Goal: Task Accomplishment & Management: Complete application form

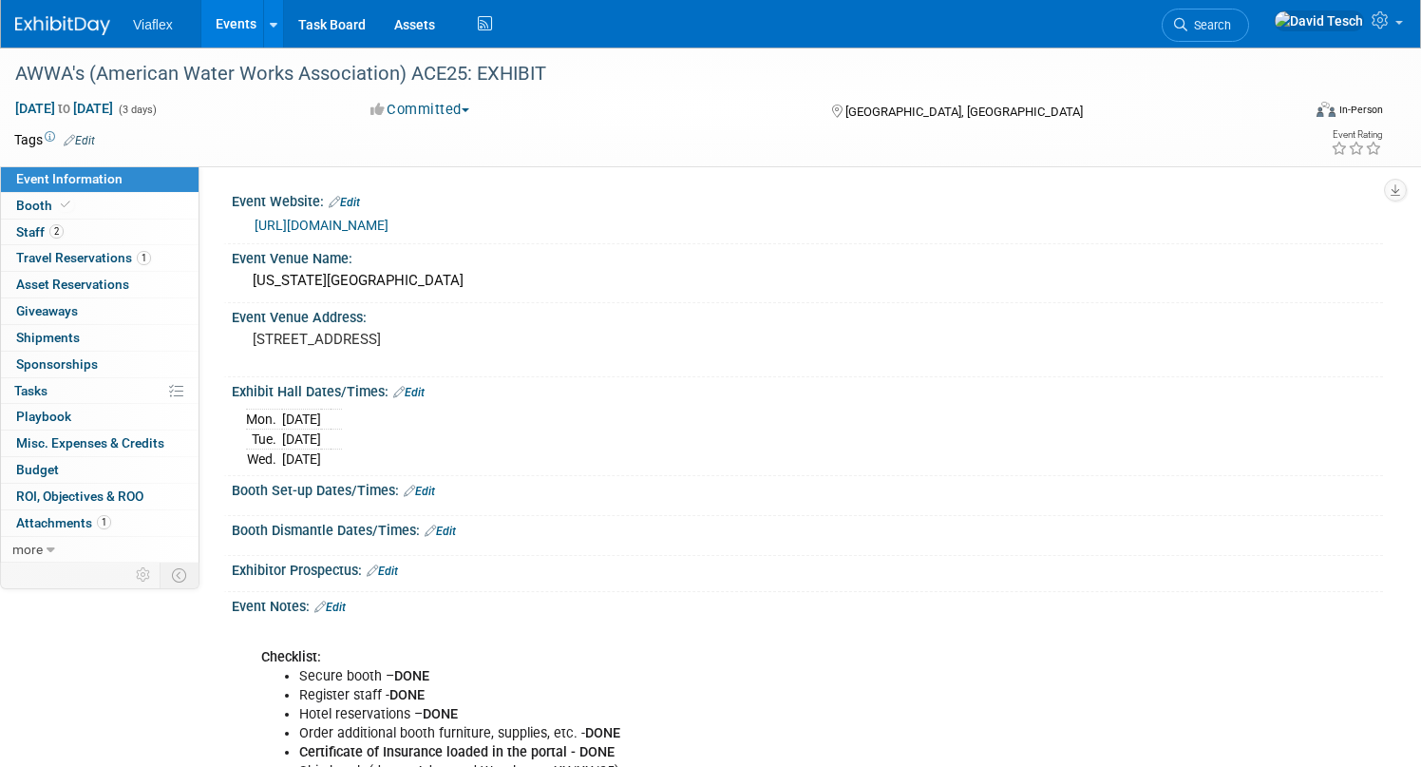
click at [235, 26] on link "Events" at bounding box center [235, 23] width 69 height 47
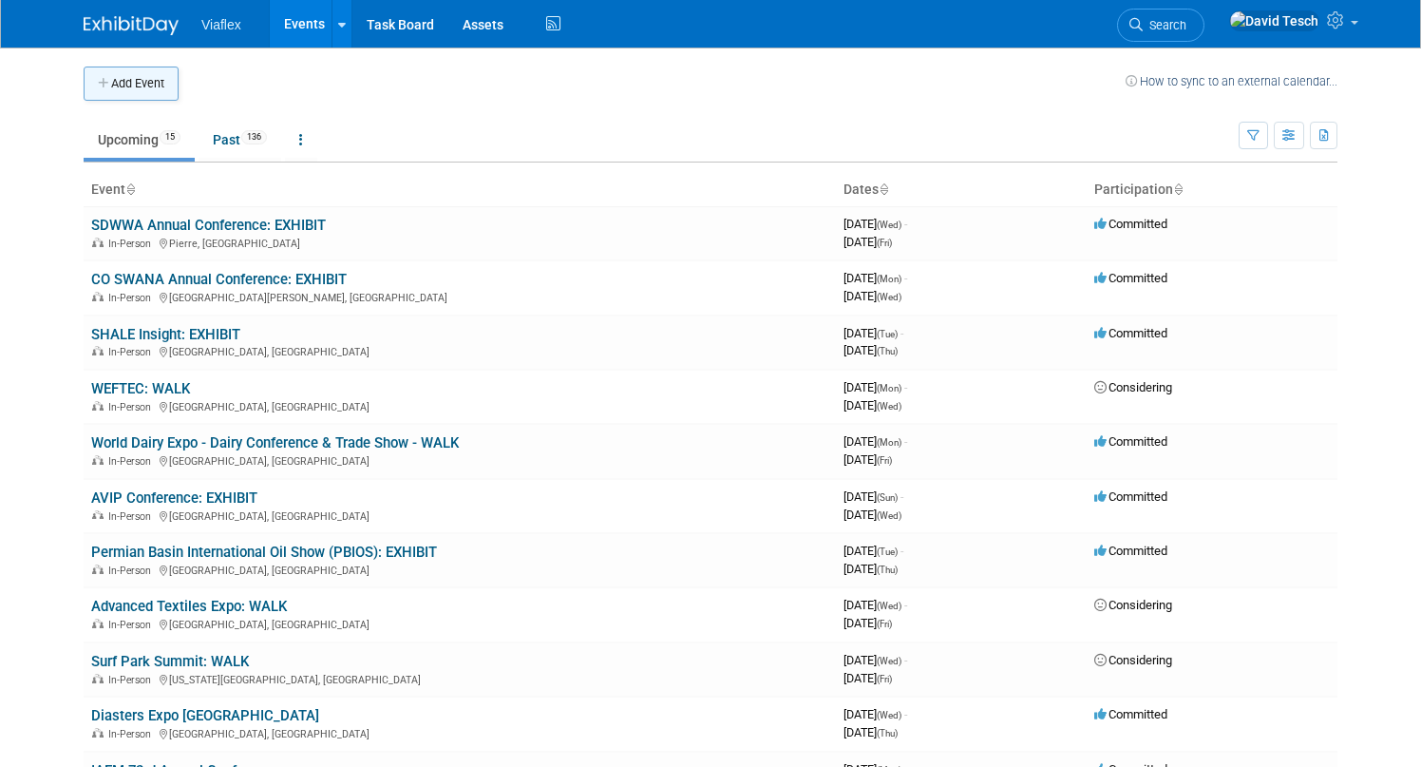
click at [139, 75] on button "Add Event" at bounding box center [131, 83] width 95 height 34
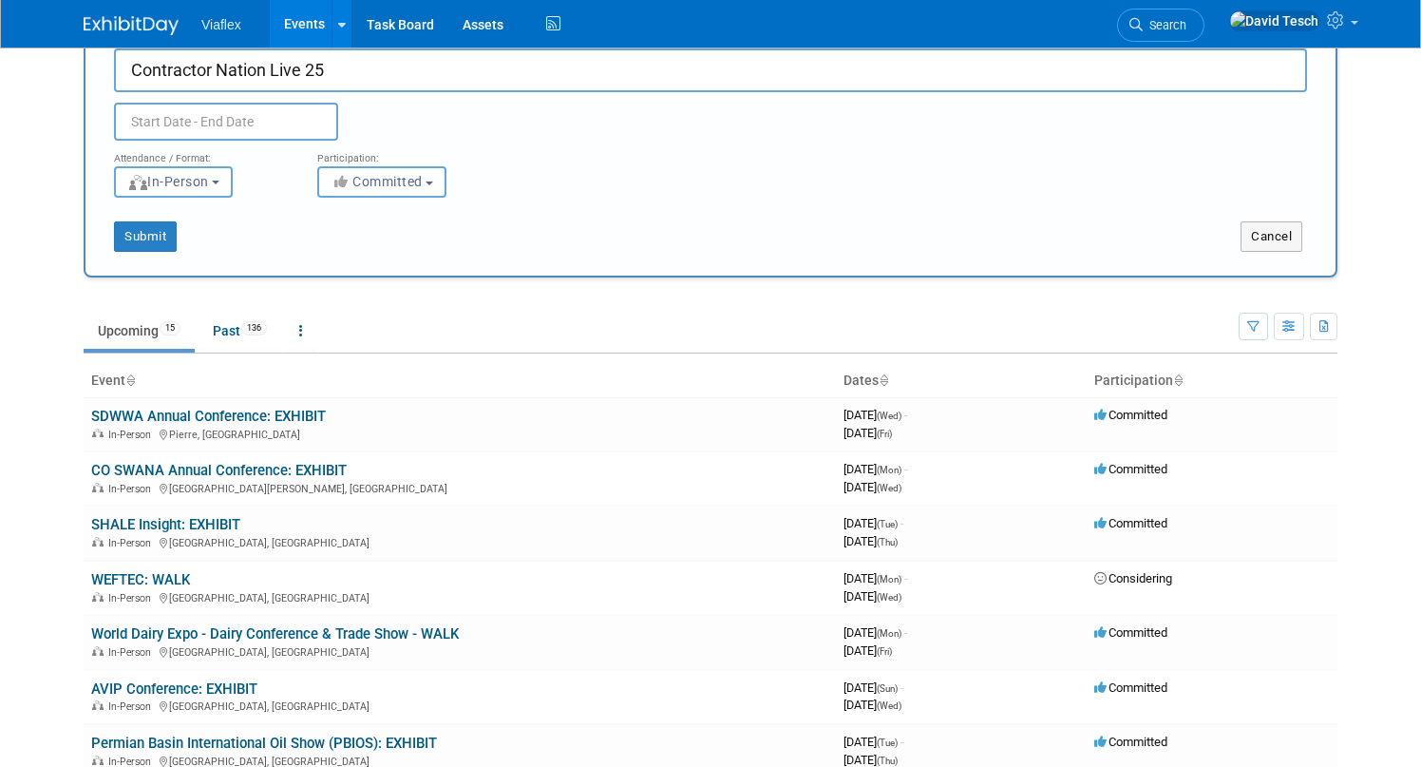
scroll to position [62, 0]
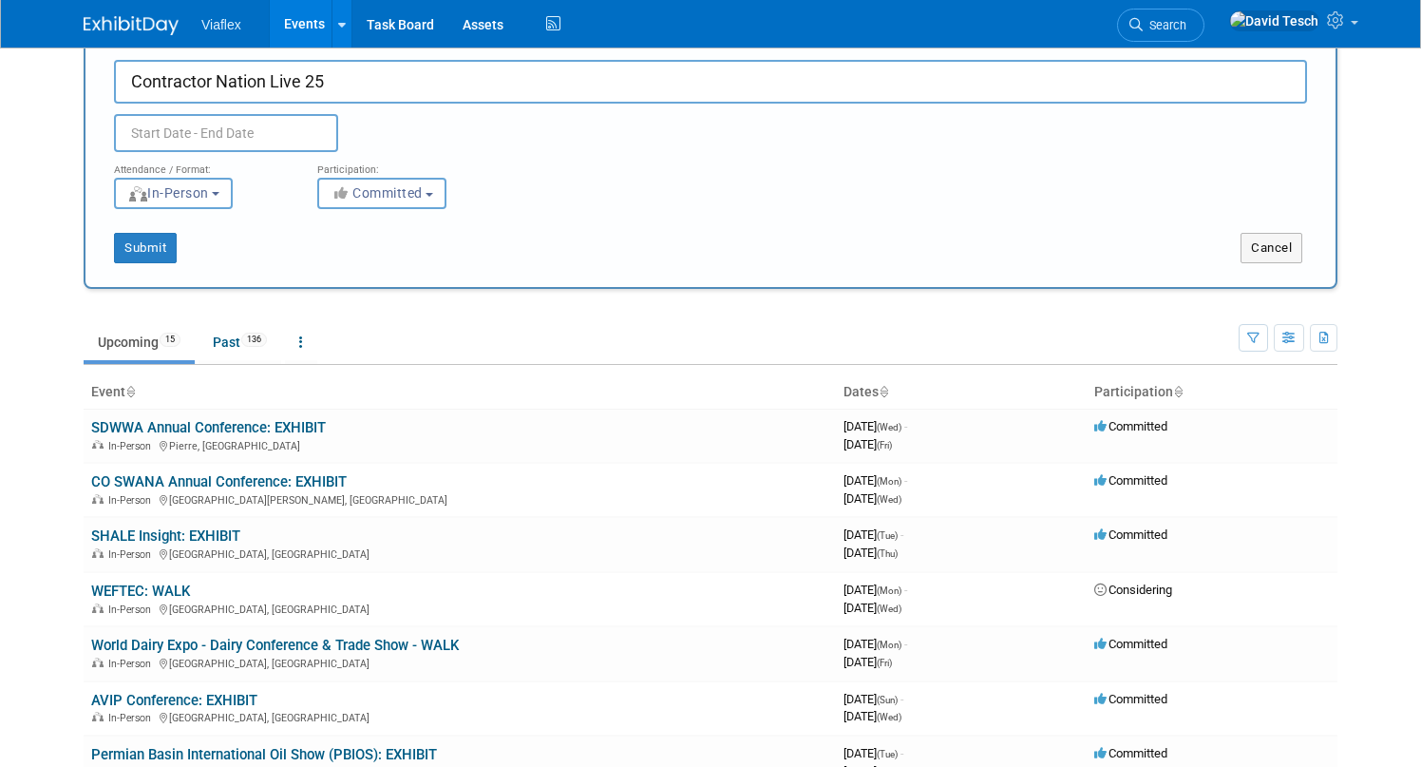
type input "Contractor Nation Live 25"
click at [285, 121] on input "text" at bounding box center [226, 133] width 224 height 38
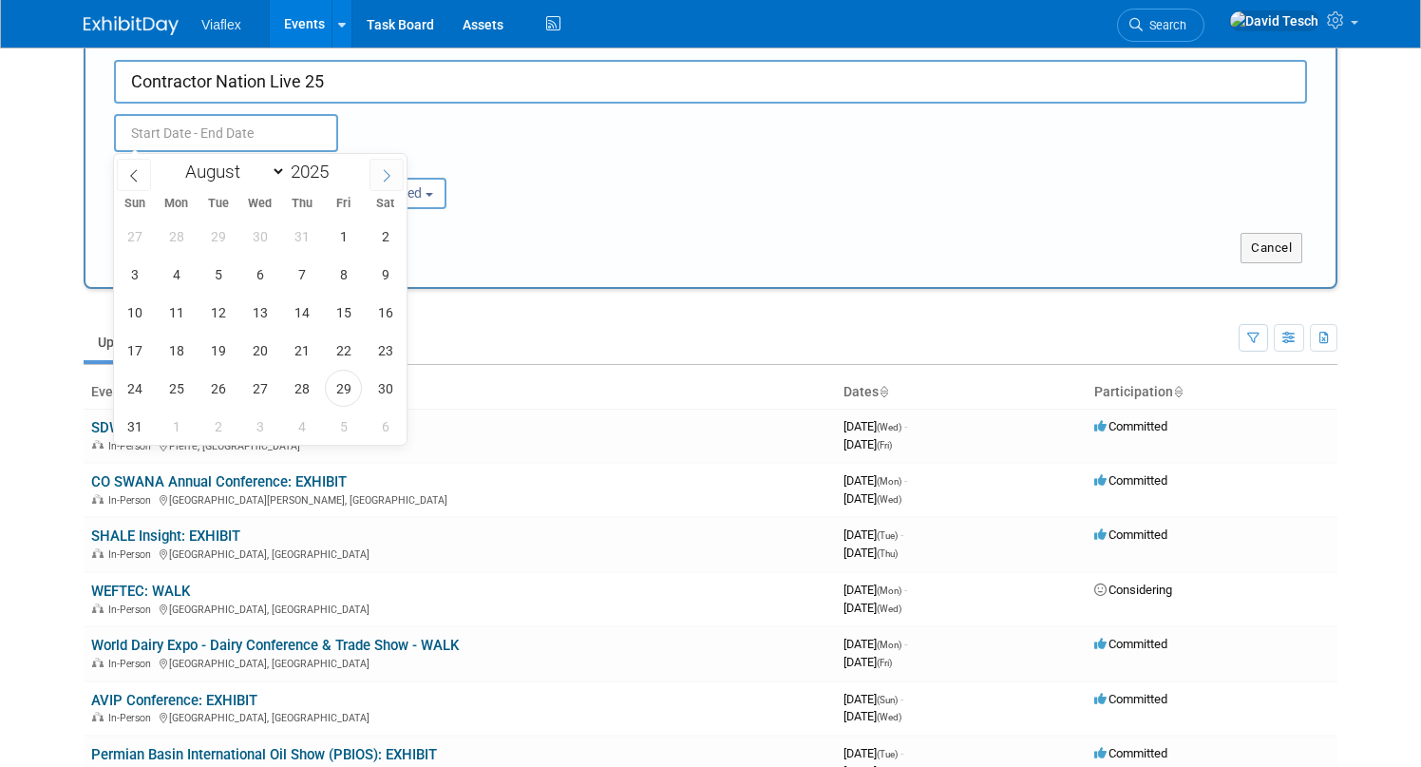
click at [389, 173] on icon at bounding box center [386, 175] width 13 height 13
select select "9"
click at [300, 234] on span "2" at bounding box center [301, 236] width 37 height 37
click at [389, 233] on span "4" at bounding box center [385, 236] width 37 height 37
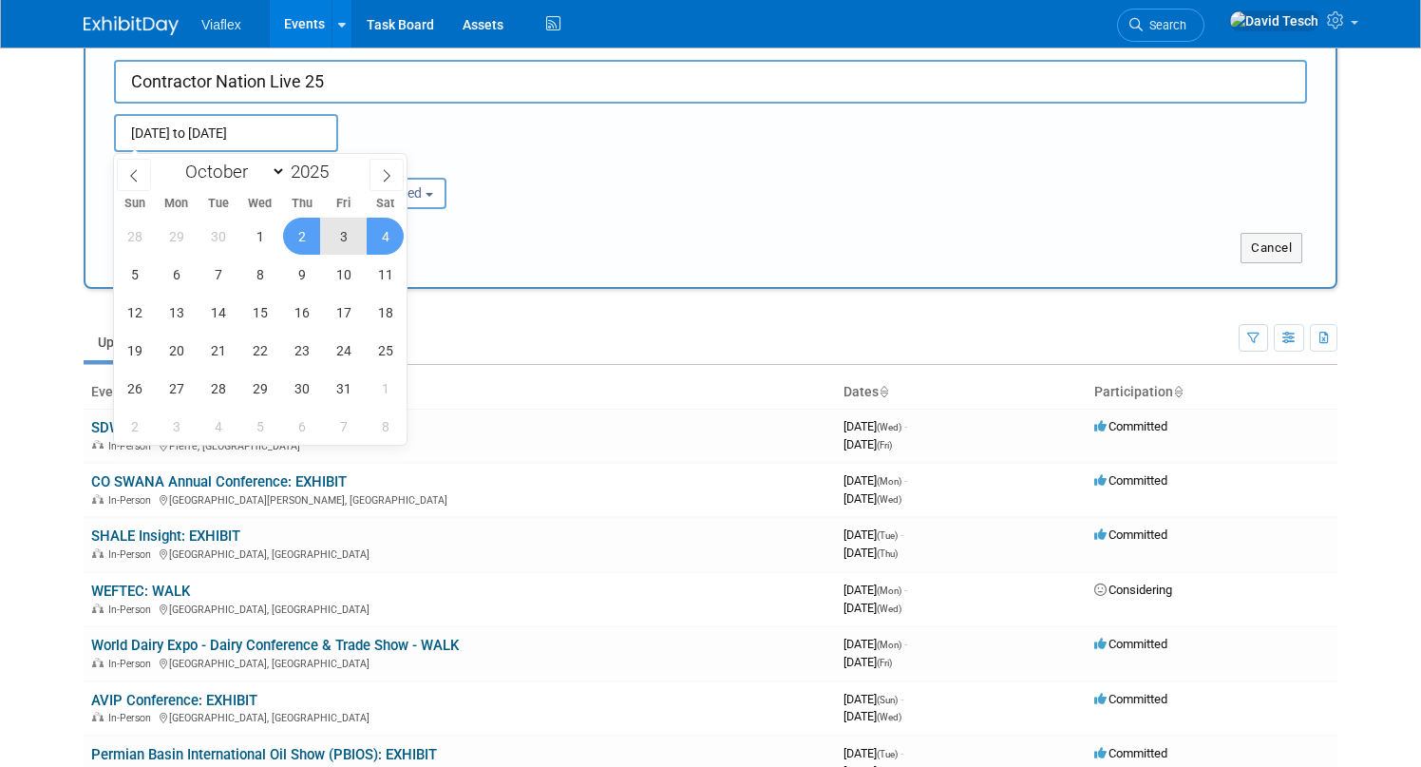
type input "Oct 2, 2025 to Oct 4, 2025"
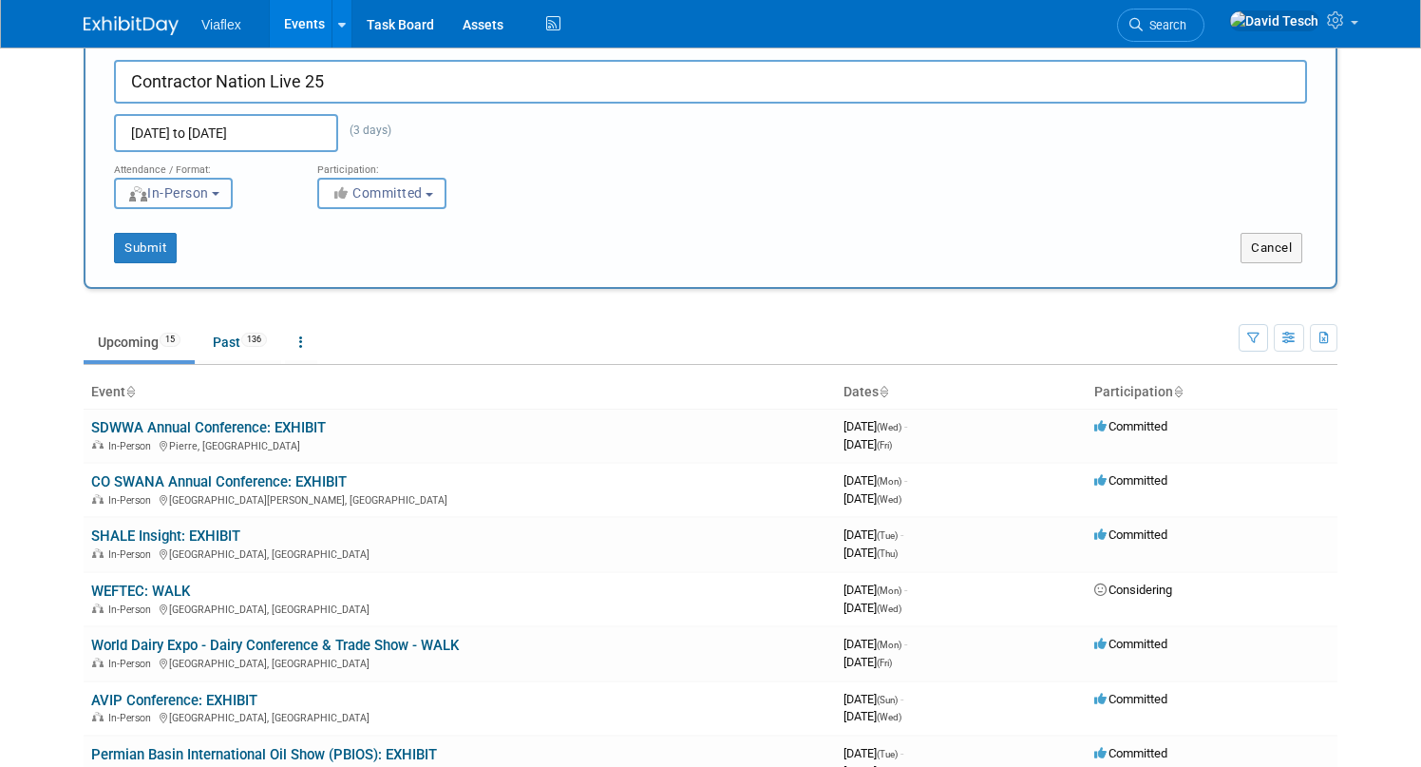
click at [227, 191] on button "In-Person" at bounding box center [173, 193] width 119 height 31
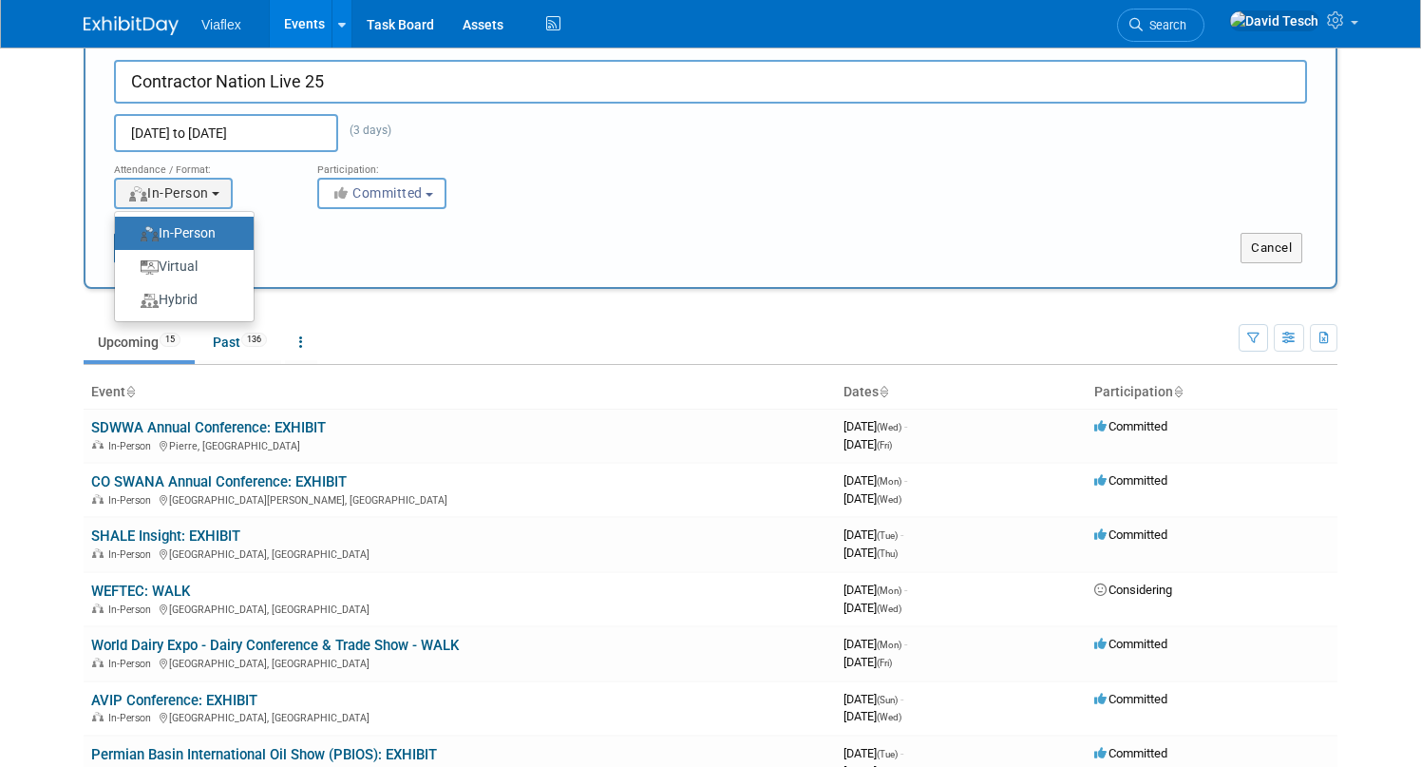
click at [324, 236] on div "Submit" at bounding box center [345, 248] width 521 height 30
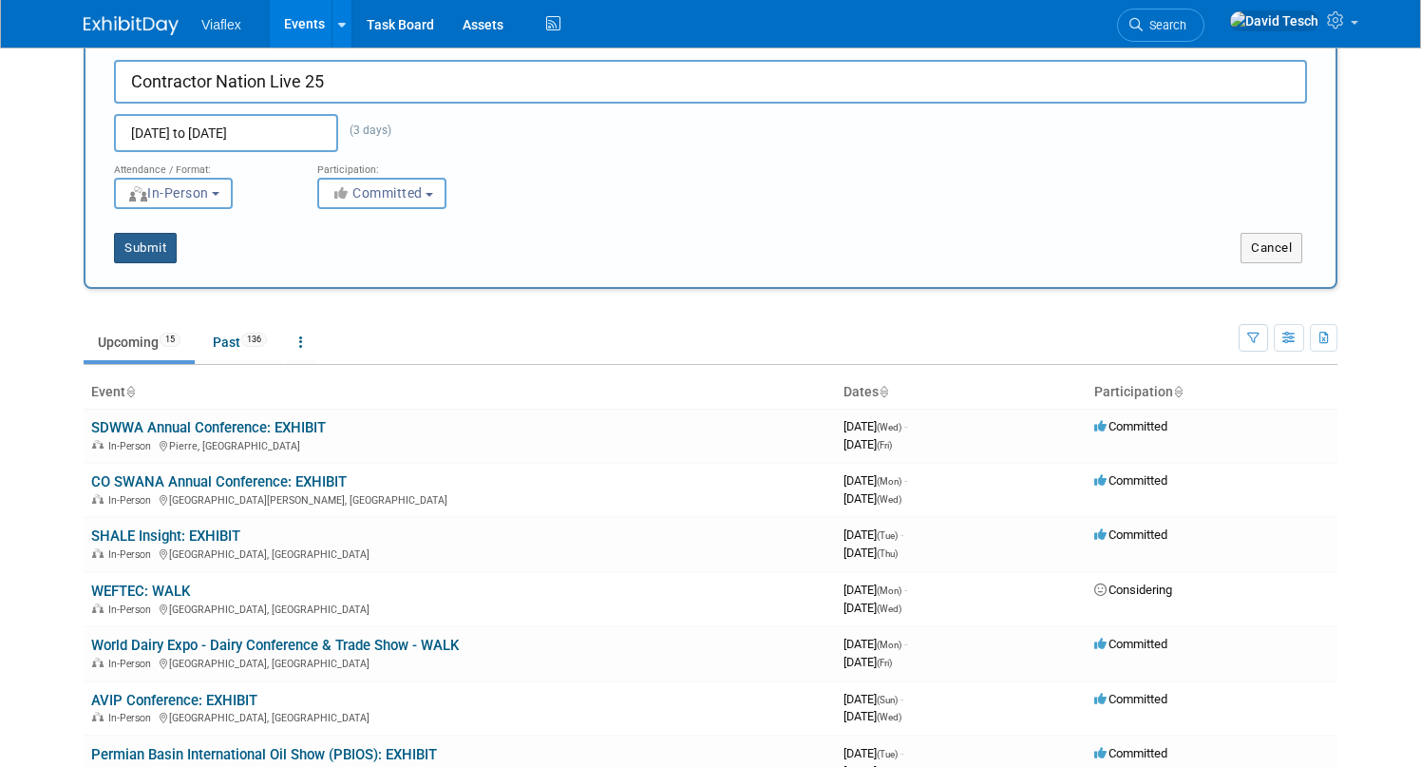
click at [158, 248] on button "Submit" at bounding box center [145, 248] width 63 height 30
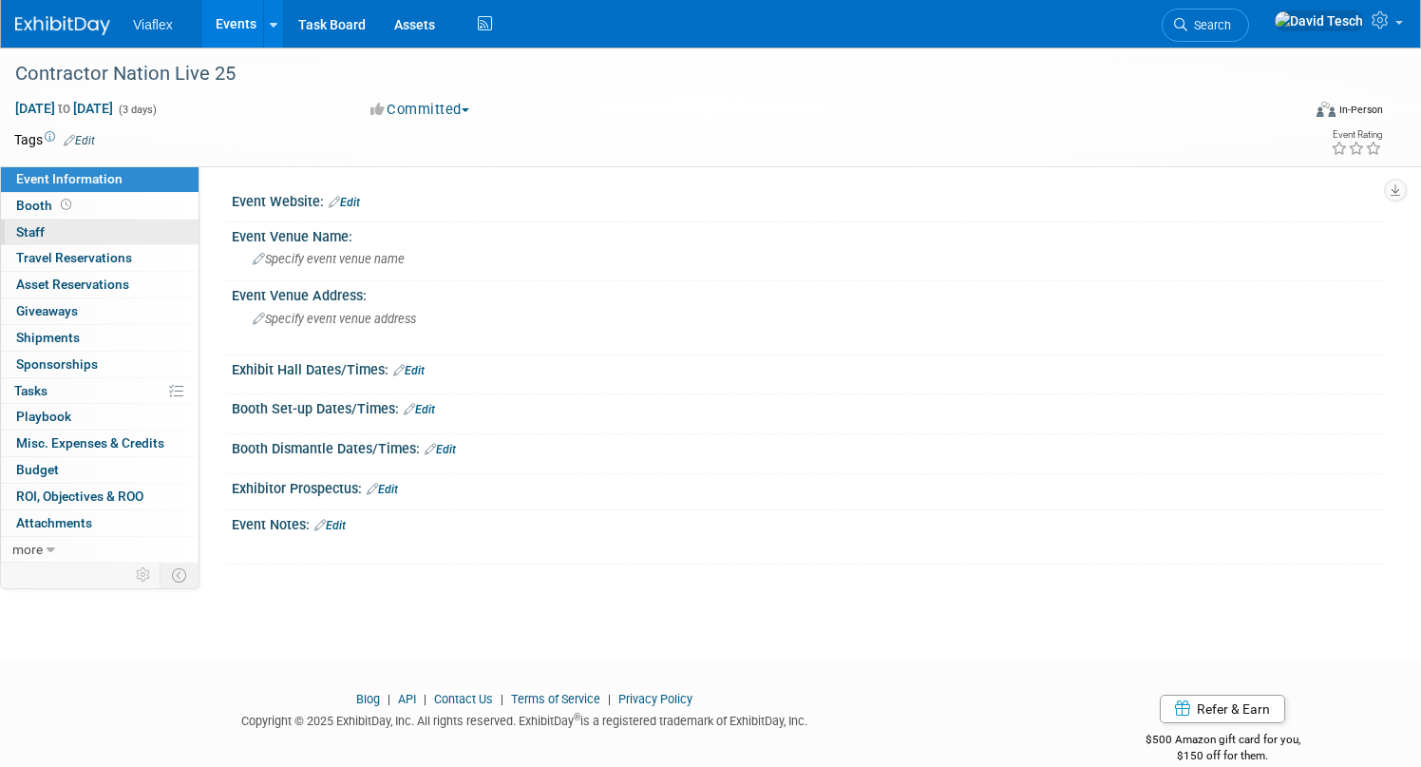
click at [94, 227] on link "0 Staff 0" at bounding box center [100, 232] width 198 height 26
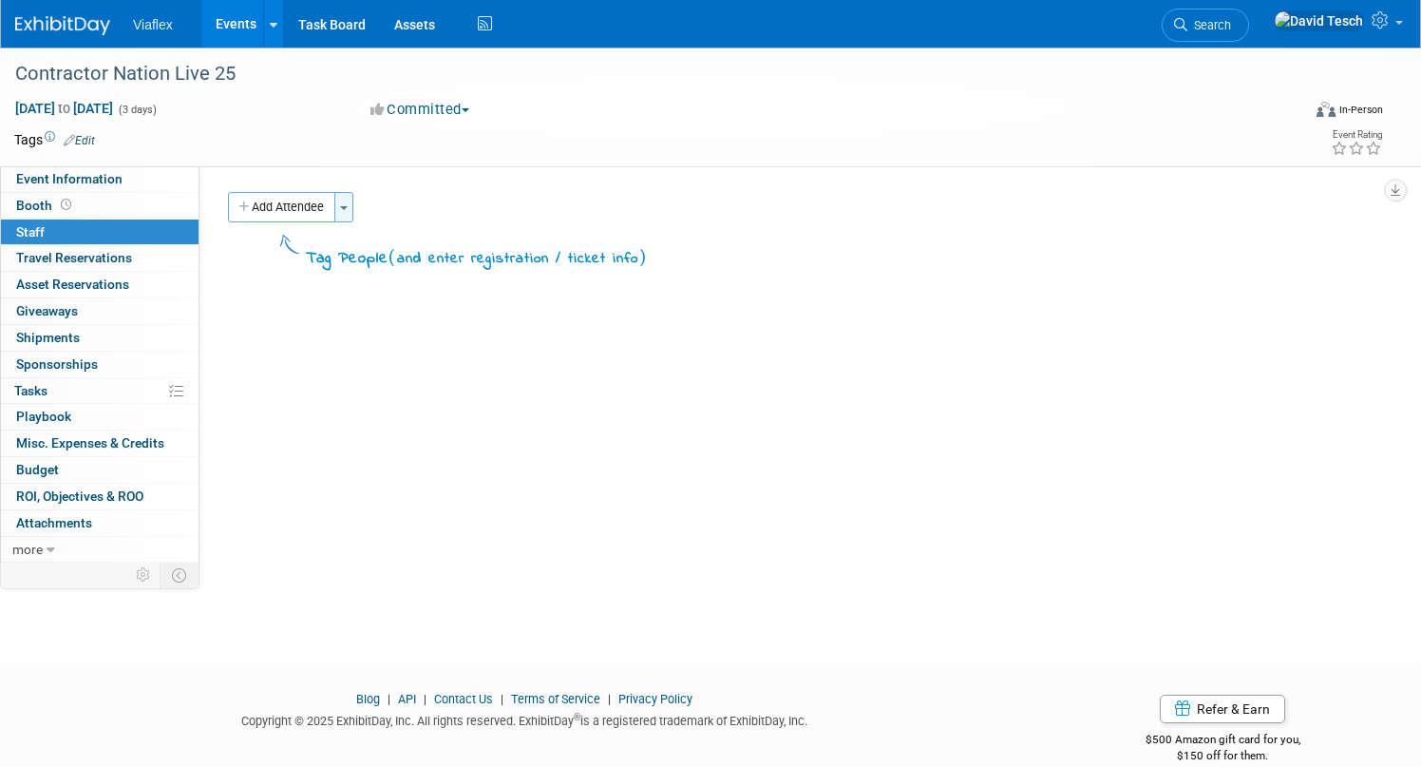
click at [344, 201] on button "Toggle Dropdown" at bounding box center [343, 207] width 19 height 30
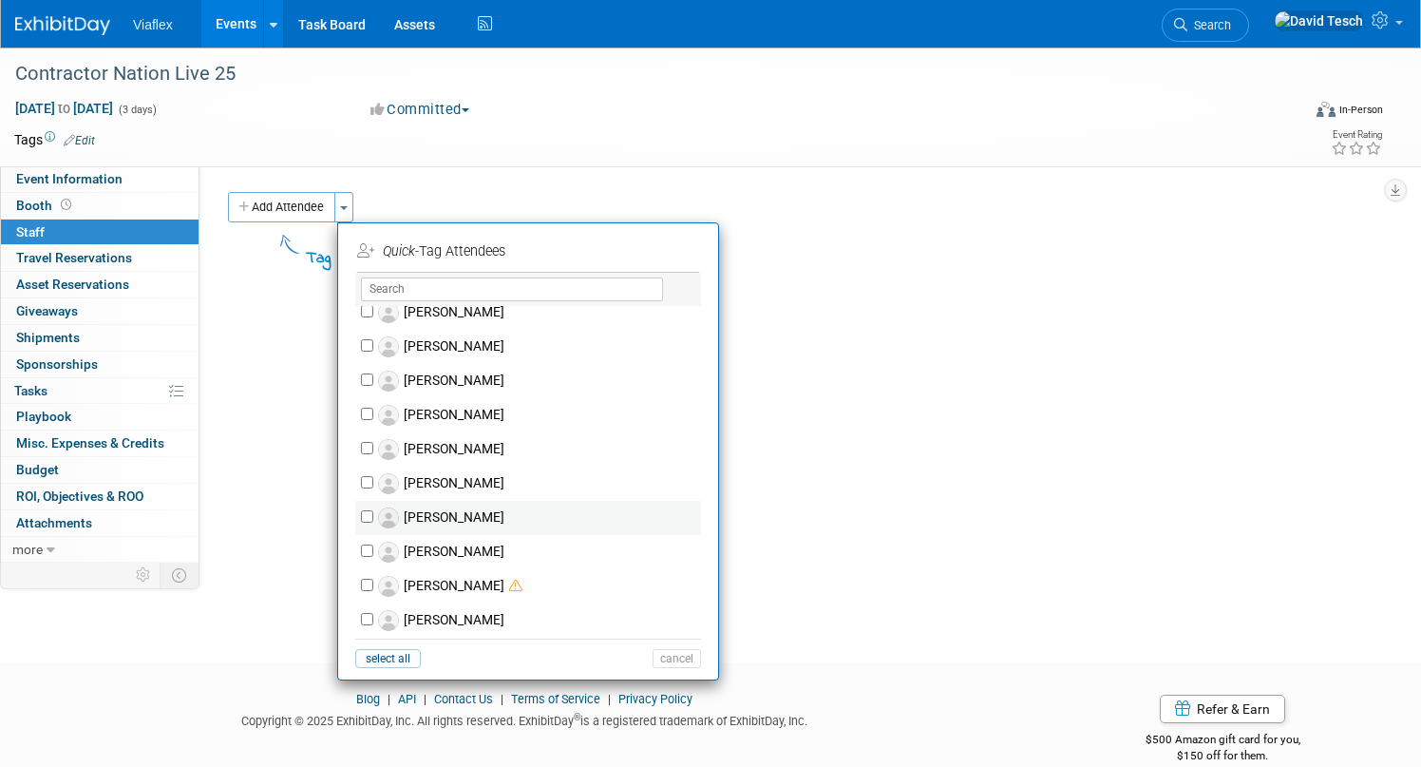
scroll to position [972, 0]
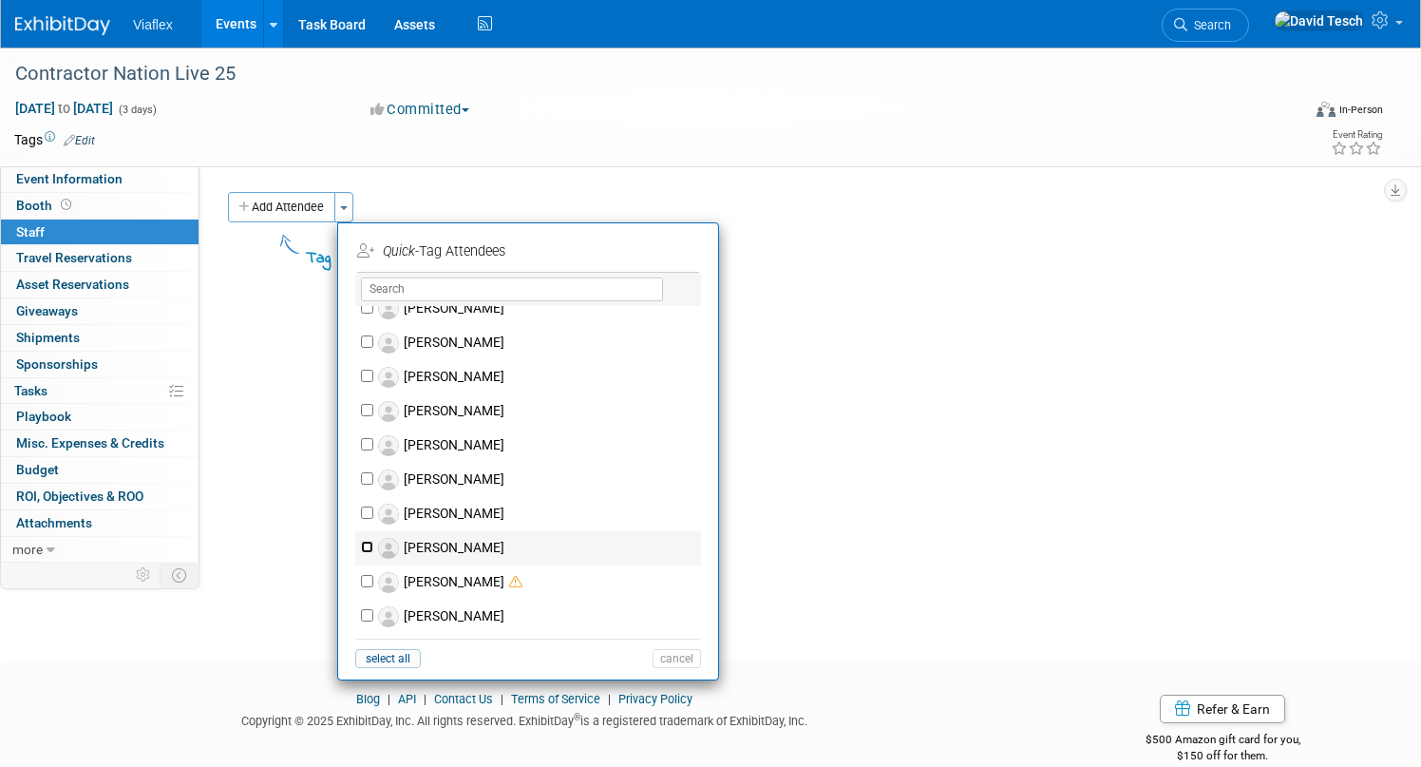
click at [369, 545] on input "[PERSON_NAME]" at bounding box center [367, 546] width 12 height 12
checkbox input "true"
click at [686, 248] on button "Apply" at bounding box center [670, 251] width 58 height 28
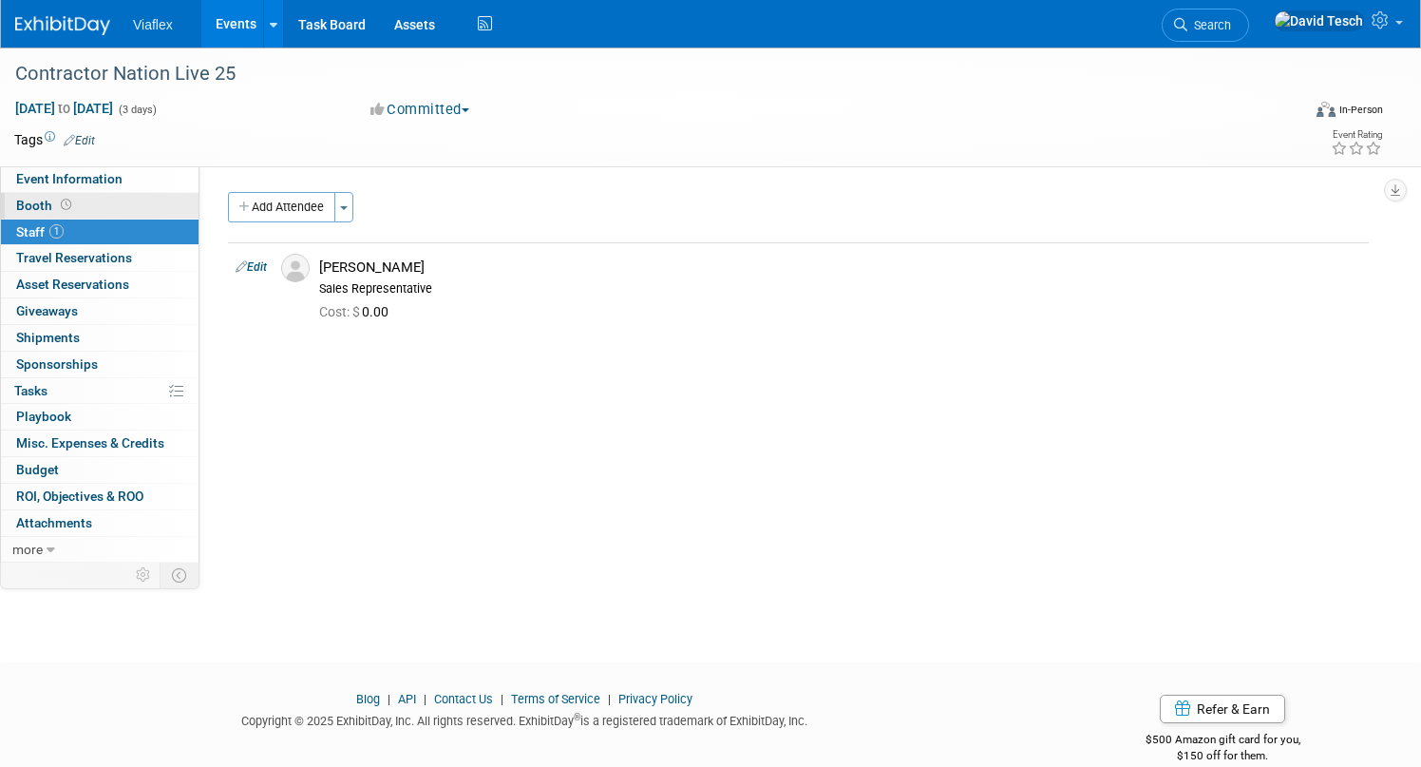
click at [23, 200] on span "Booth" at bounding box center [45, 205] width 59 height 15
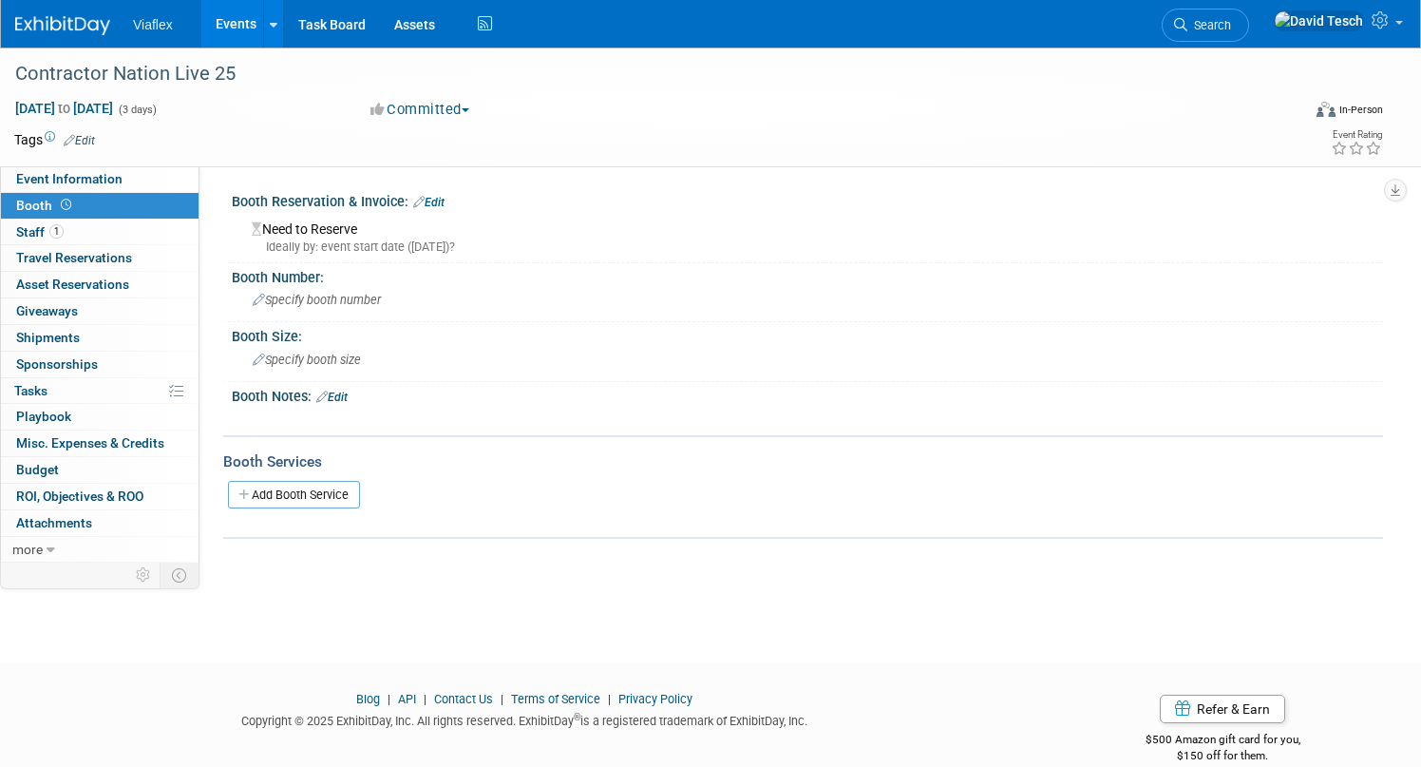
click at [443, 199] on link "Edit" at bounding box center [428, 202] width 31 height 13
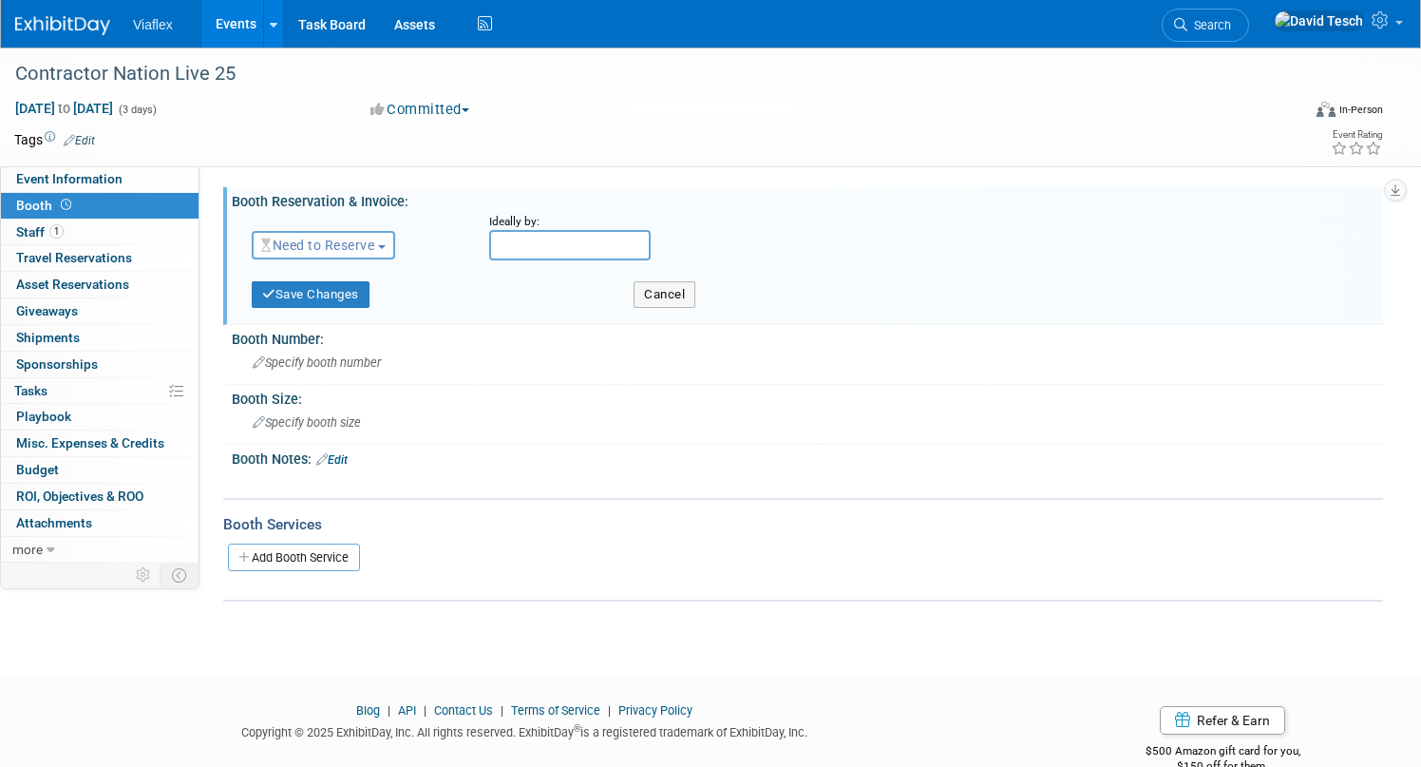
click at [386, 245] on span "button" at bounding box center [382, 247] width 8 height 4
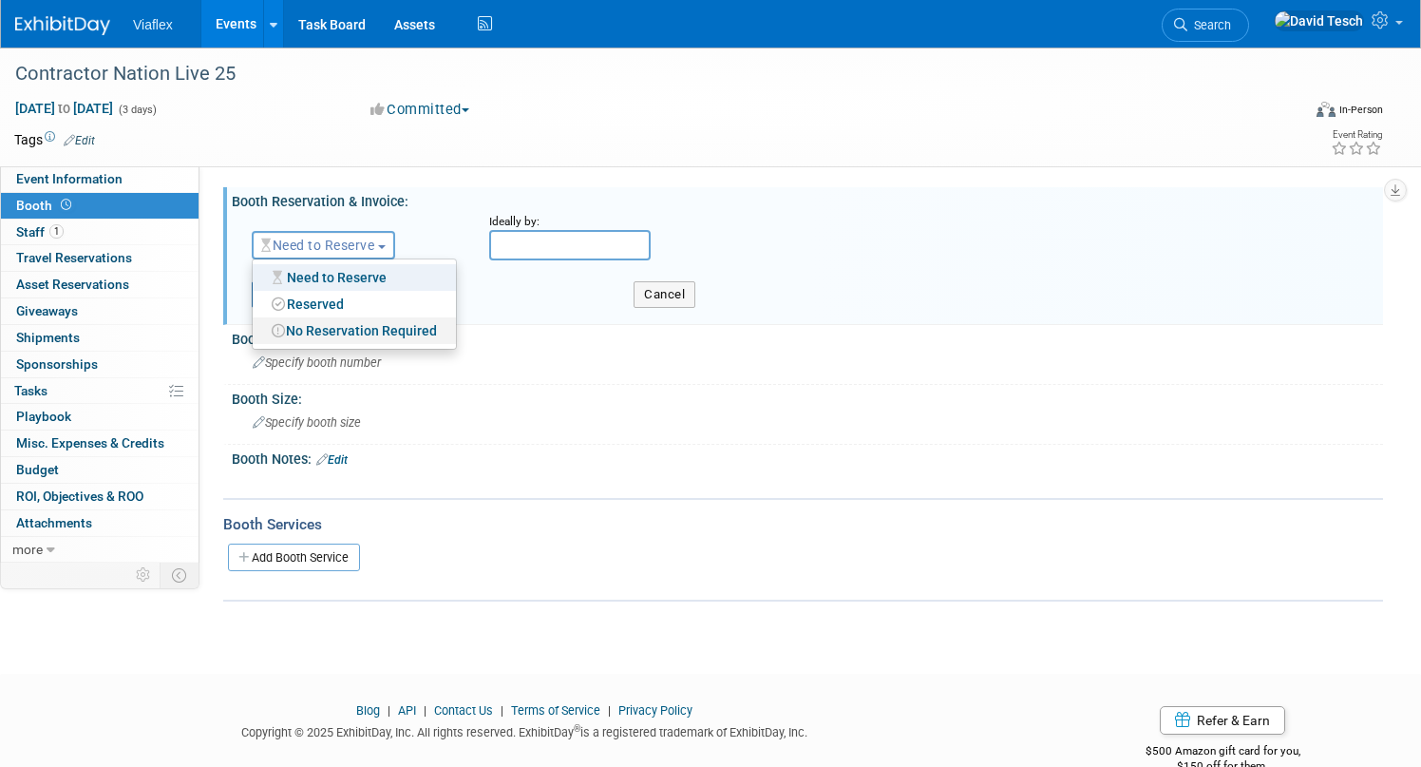
click at [376, 328] on link "No Reservation Required" at bounding box center [354, 330] width 203 height 27
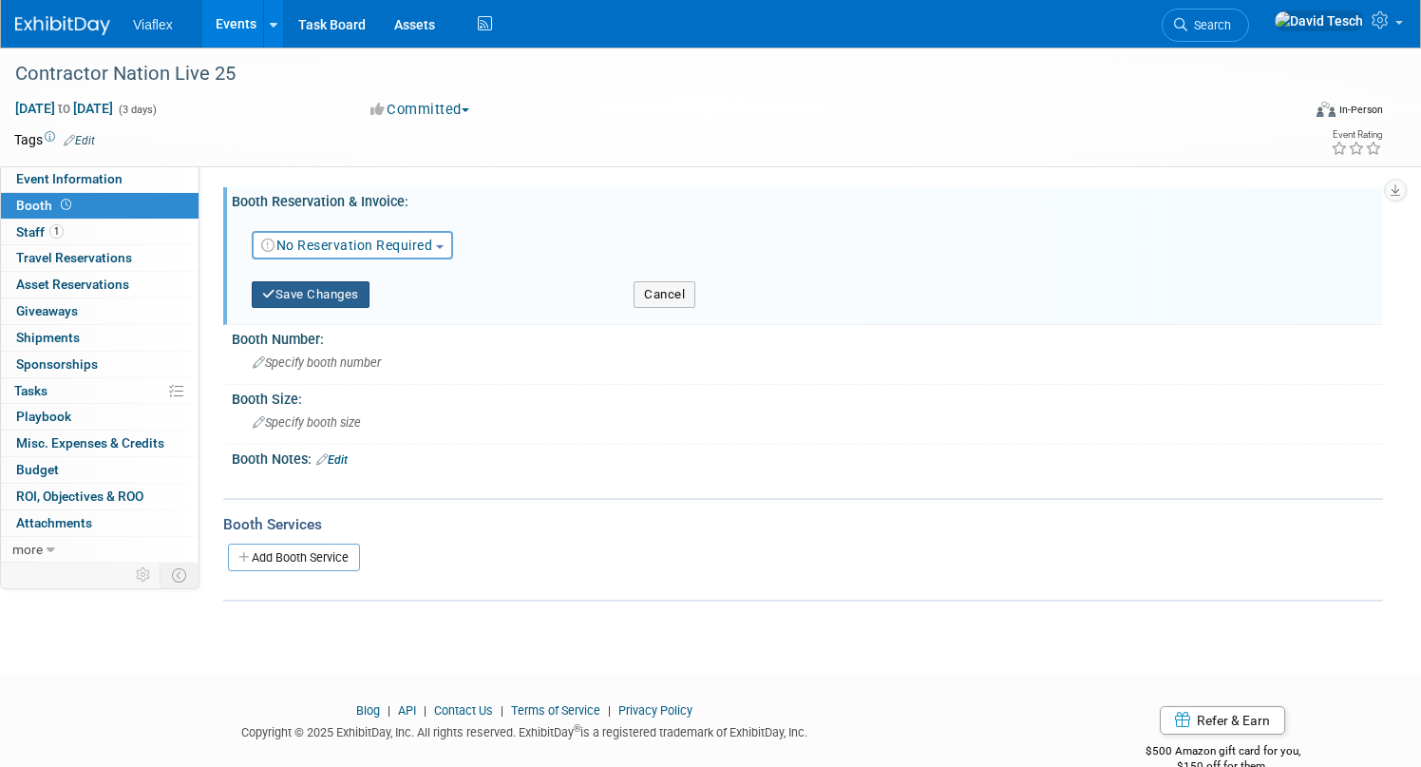
click at [340, 291] on button "Save Changes" at bounding box center [311, 294] width 118 height 27
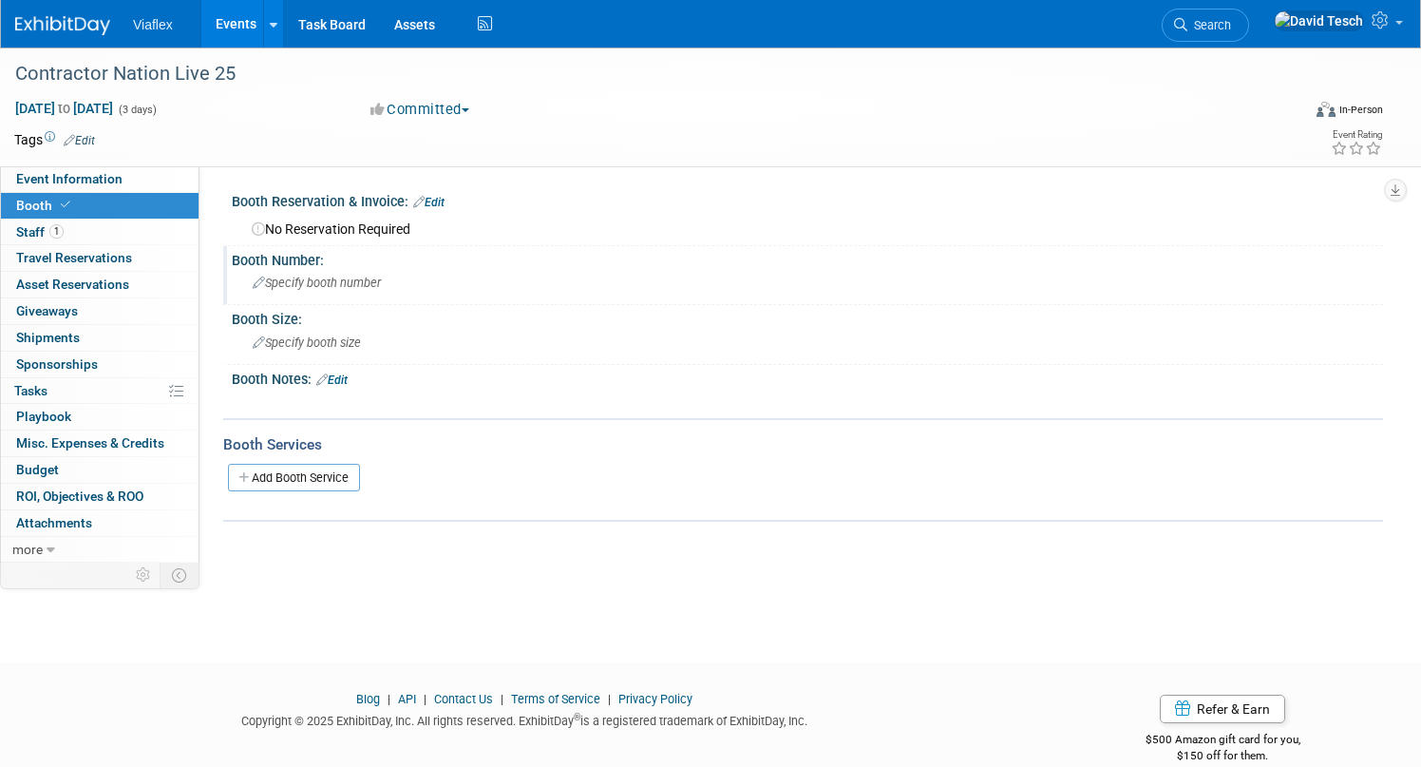
scroll to position [9, 0]
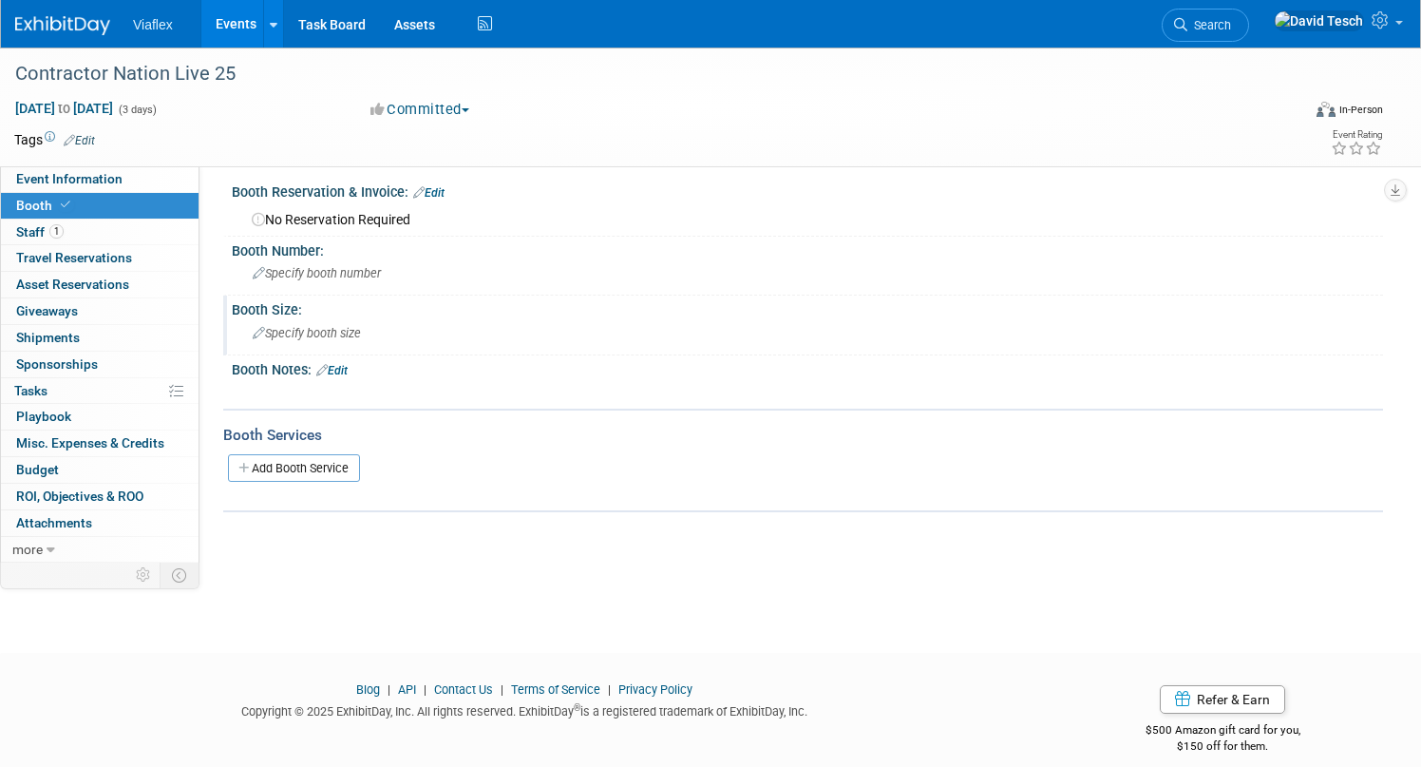
click at [256, 332] on icon at bounding box center [259, 334] width 12 height 12
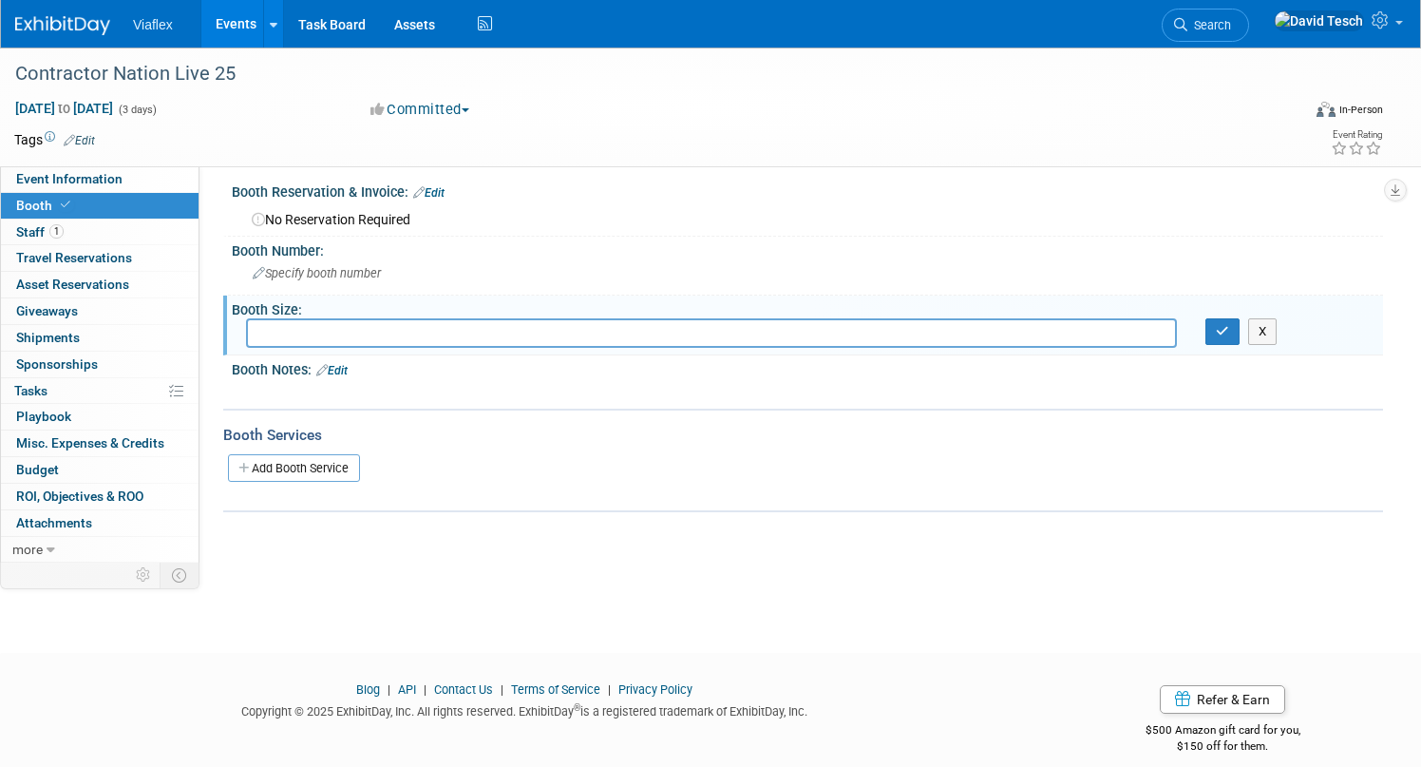
click at [395, 339] on input "text" at bounding box center [711, 332] width 931 height 29
type input "Two locations 10x10"
click at [1226, 332] on icon "button" at bounding box center [1222, 331] width 13 height 12
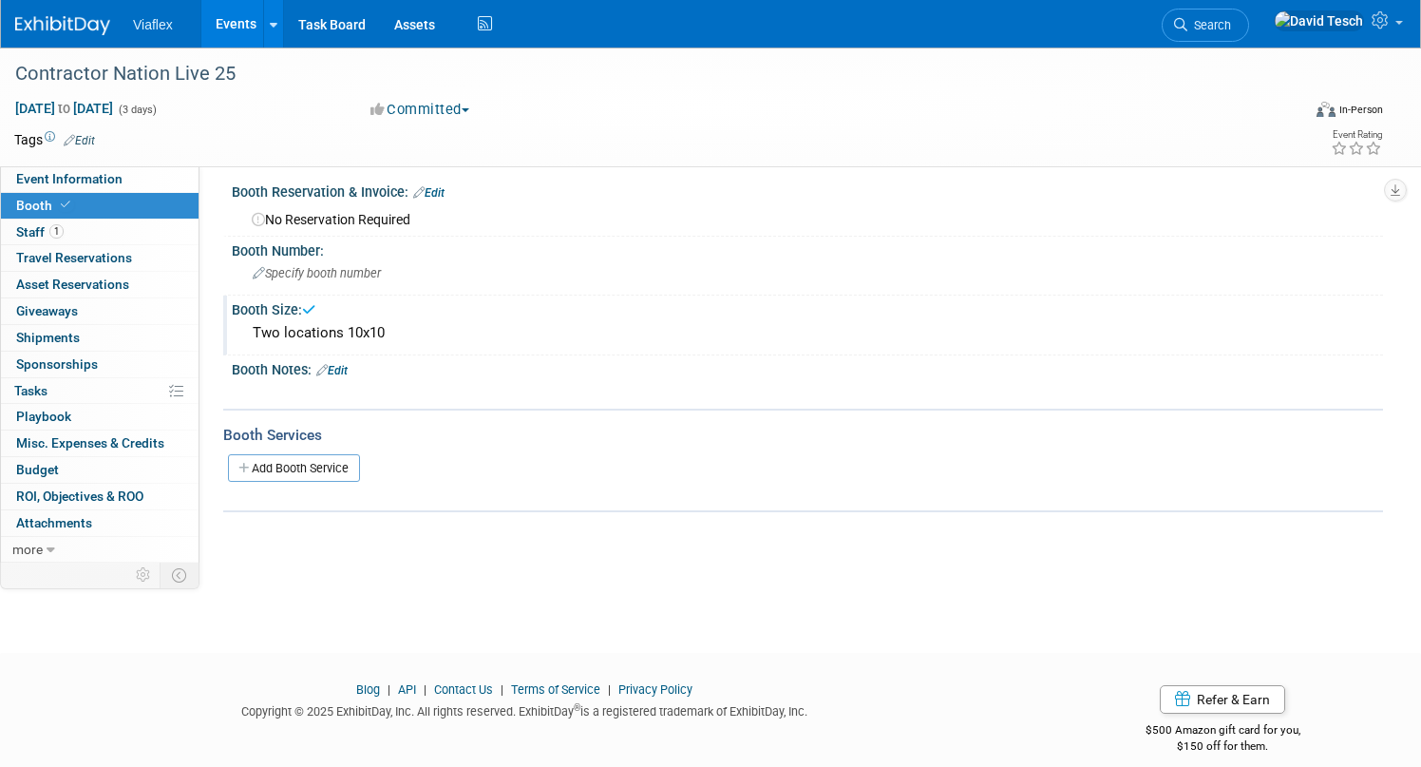
click at [348, 369] on link "Edit" at bounding box center [331, 370] width 31 height 13
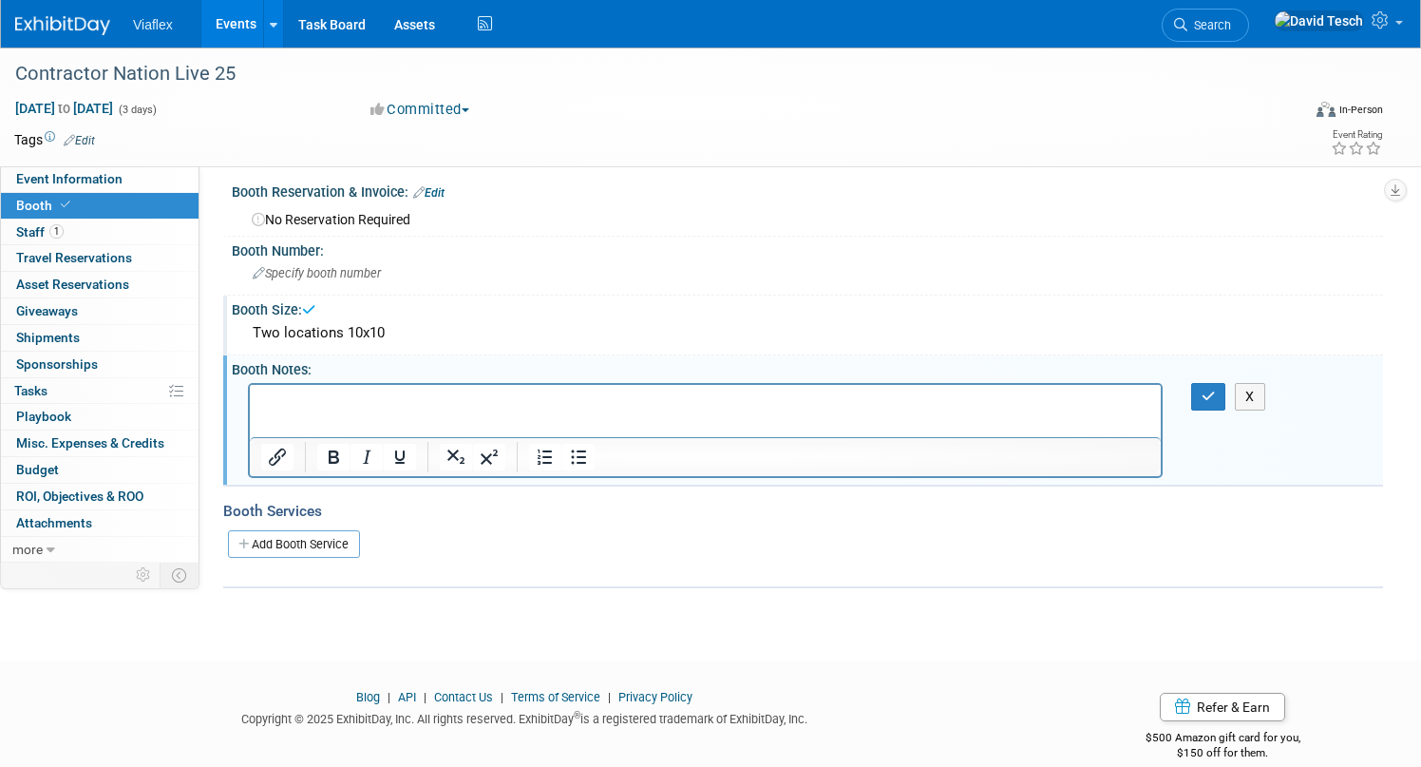
scroll to position [0, 0]
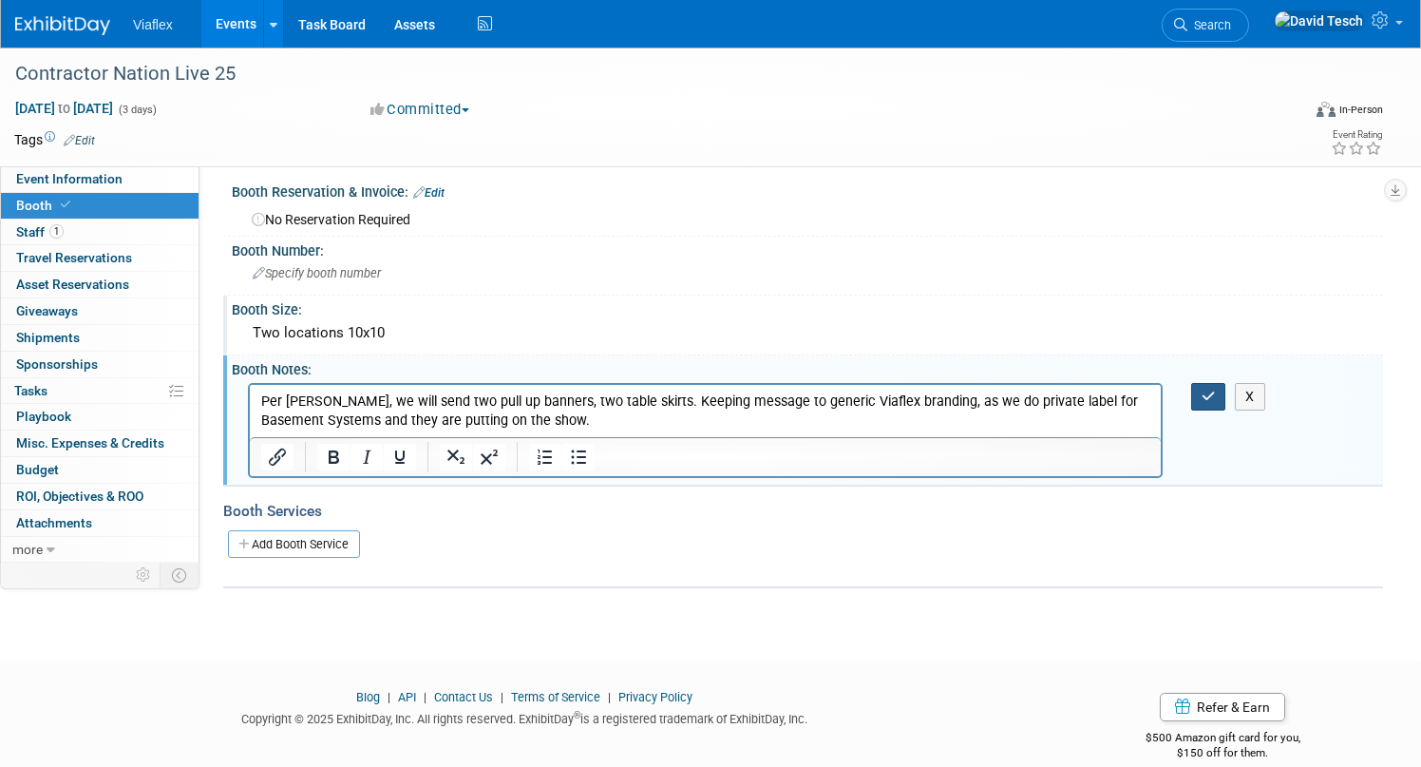
click at [1210, 391] on icon "button" at bounding box center [1209, 395] width 14 height 13
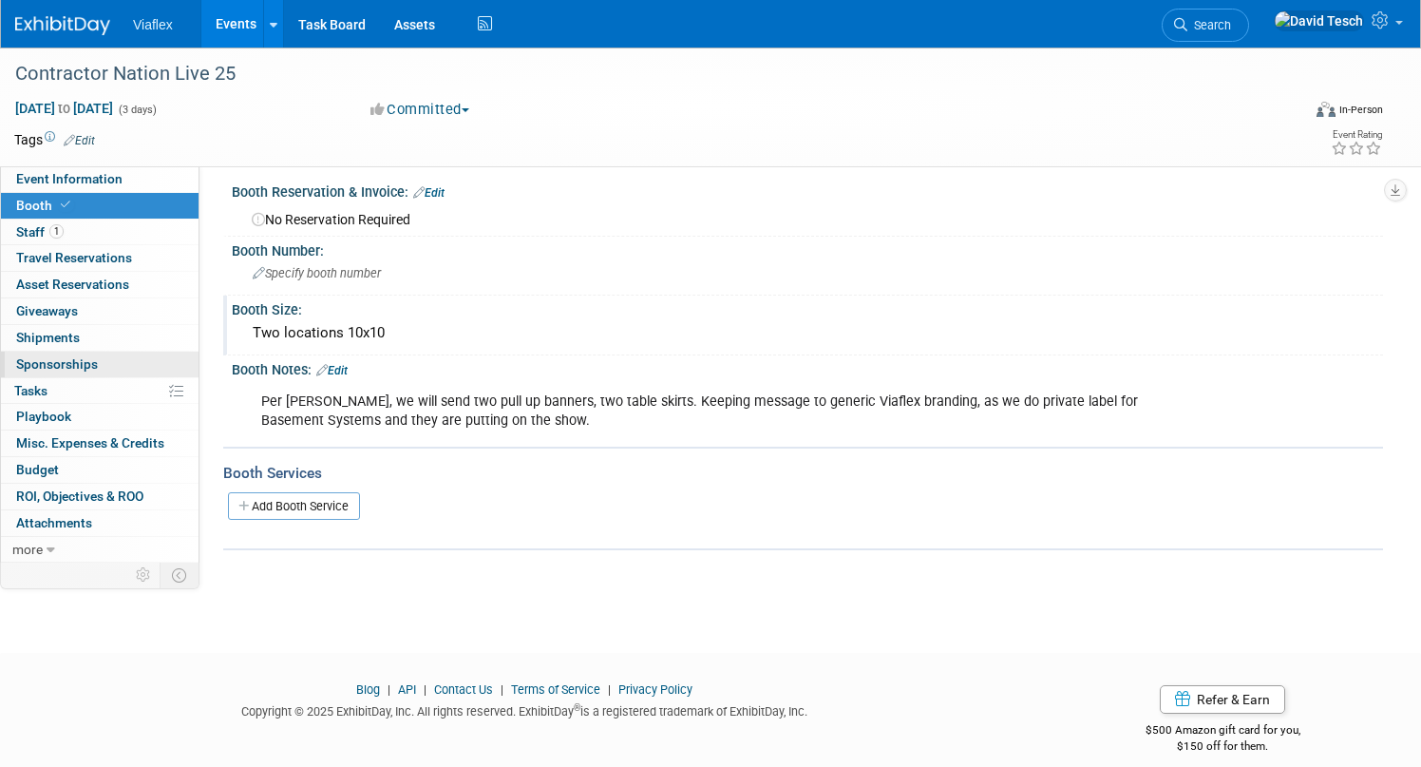
scroll to position [5, 0]
